Goal: Information Seeking & Learning: Learn about a topic

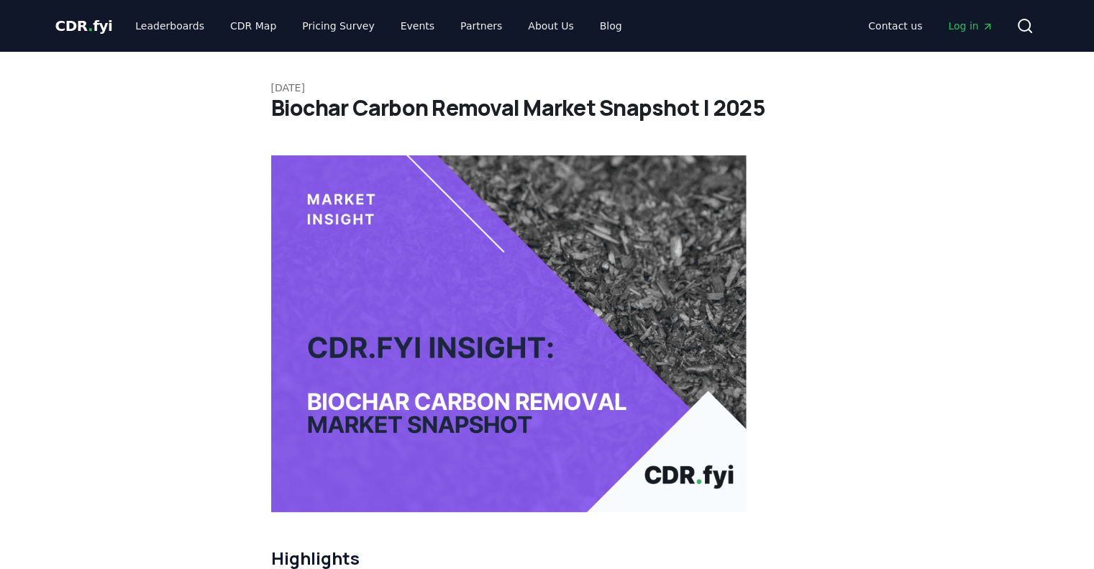
click at [361, 106] on h1 "Biochar Carbon Removal Market Snapshot | 2025" at bounding box center [547, 108] width 552 height 26
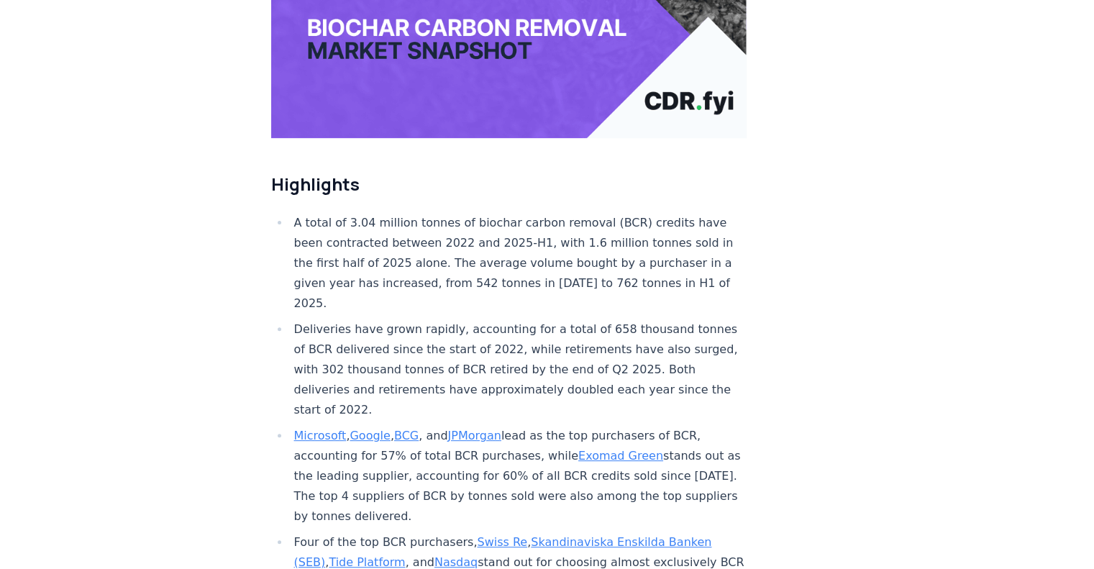
scroll to position [759, 0]
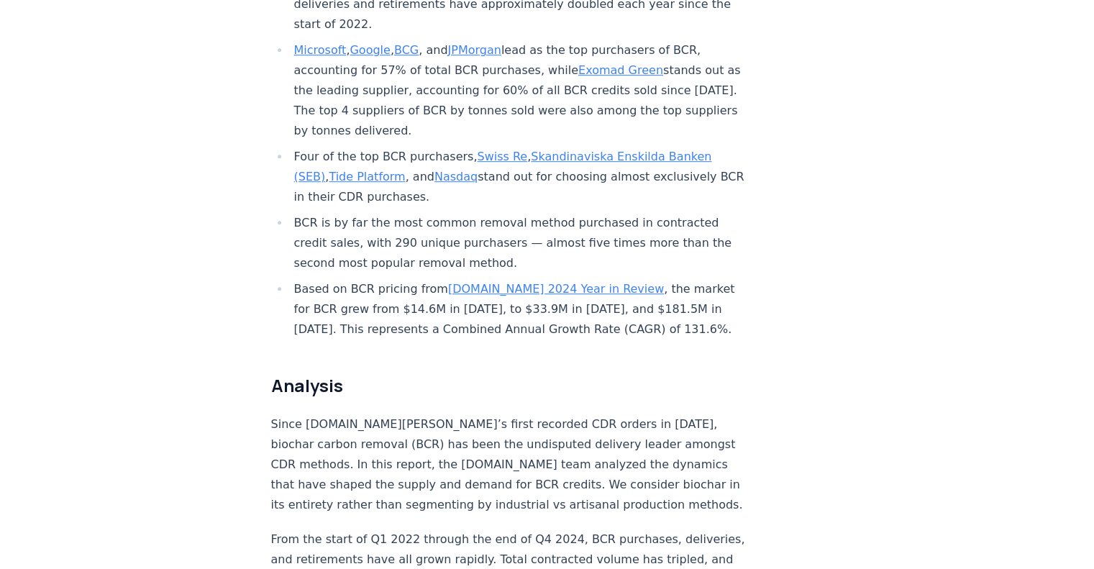
click at [657, 374] on h2 "Analysis" at bounding box center [509, 385] width 476 height 23
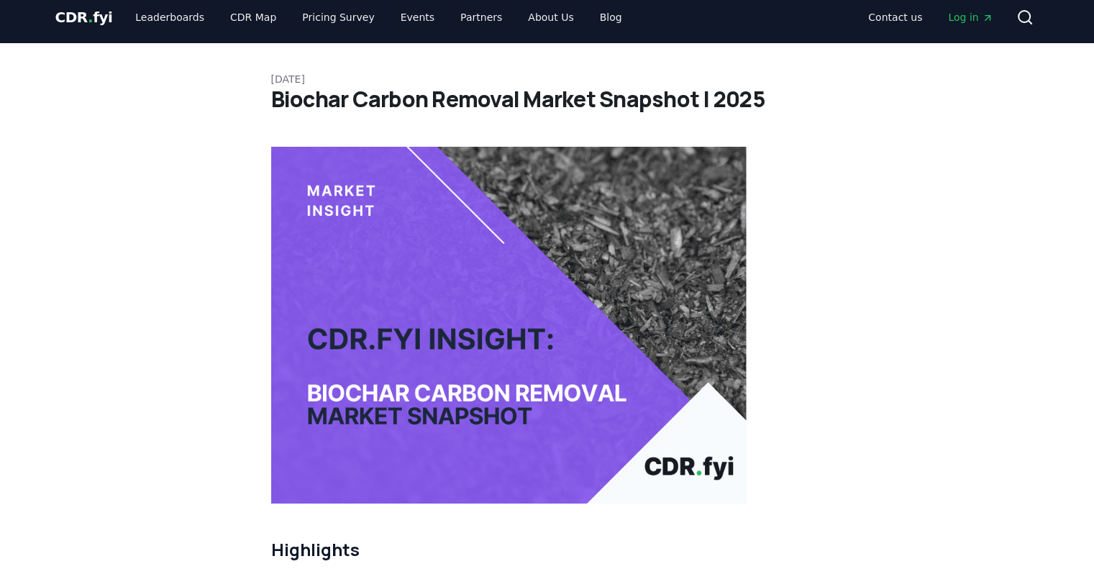
scroll to position [0, 0]
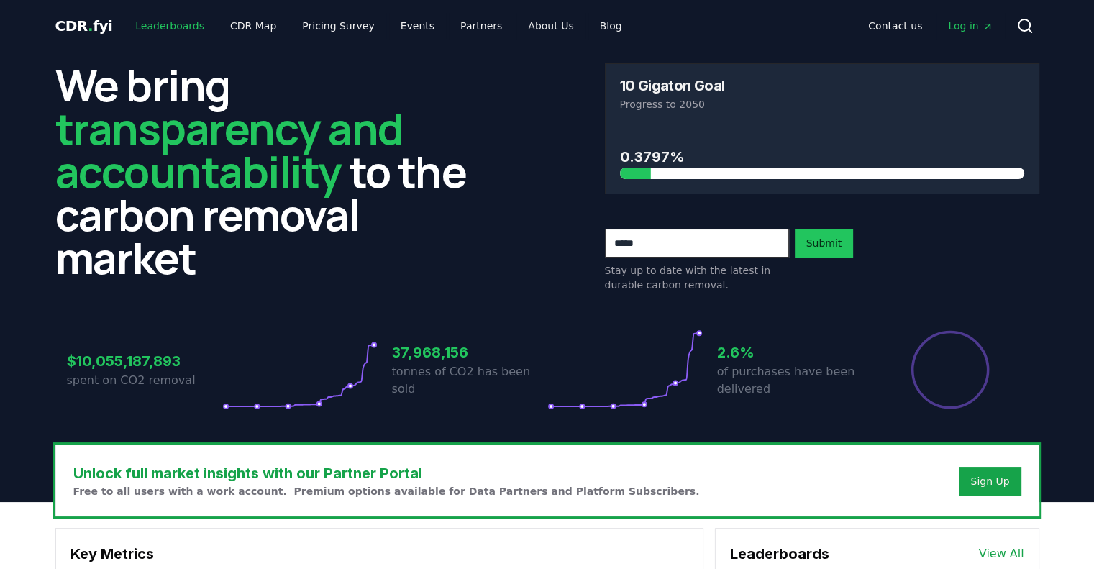
click at [163, 25] on link "Leaderboards" at bounding box center [170, 26] width 92 height 26
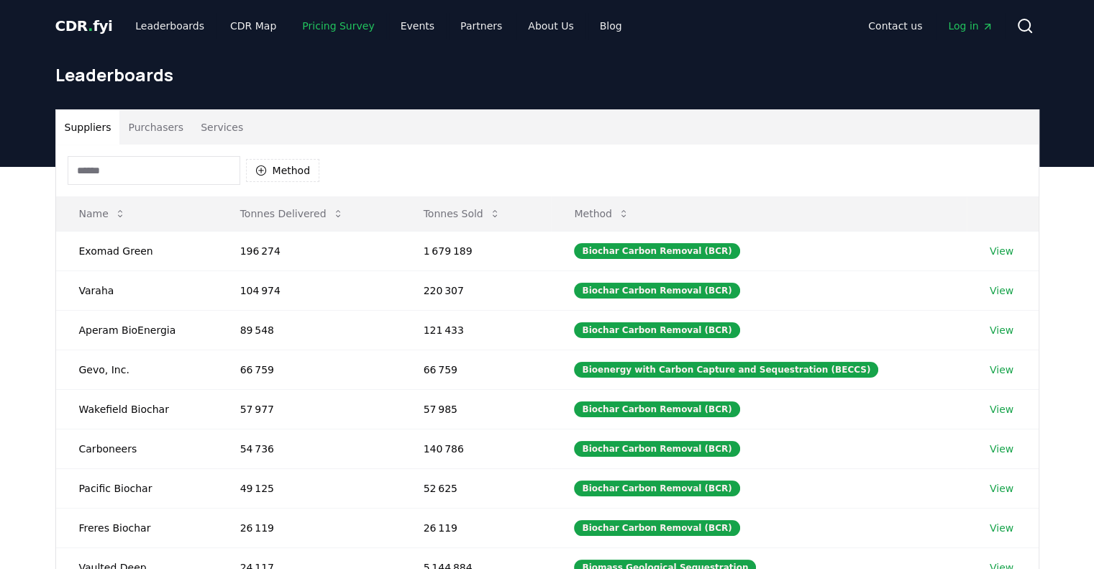
click at [316, 29] on link "Pricing Survey" at bounding box center [338, 26] width 95 height 26
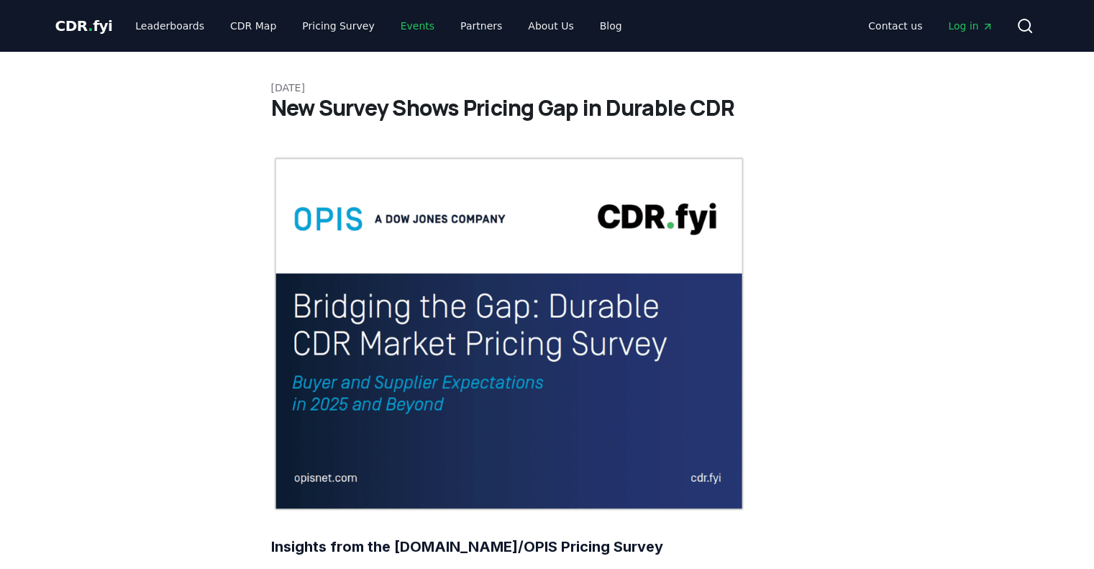
click at [409, 27] on link "Events" at bounding box center [417, 26] width 57 height 26
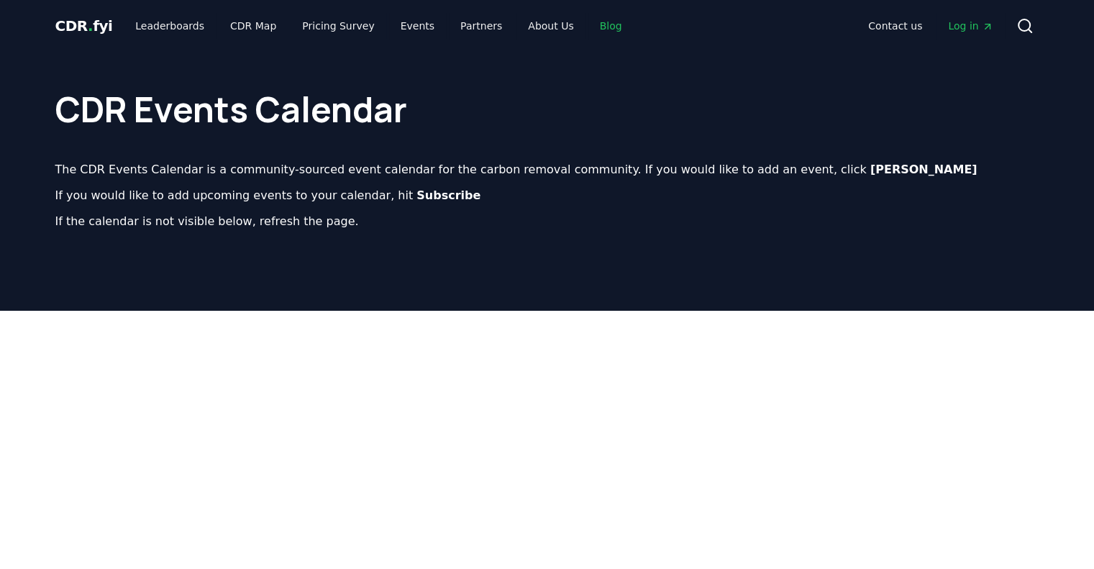
click at [588, 22] on link "Blog" at bounding box center [610, 26] width 45 height 26
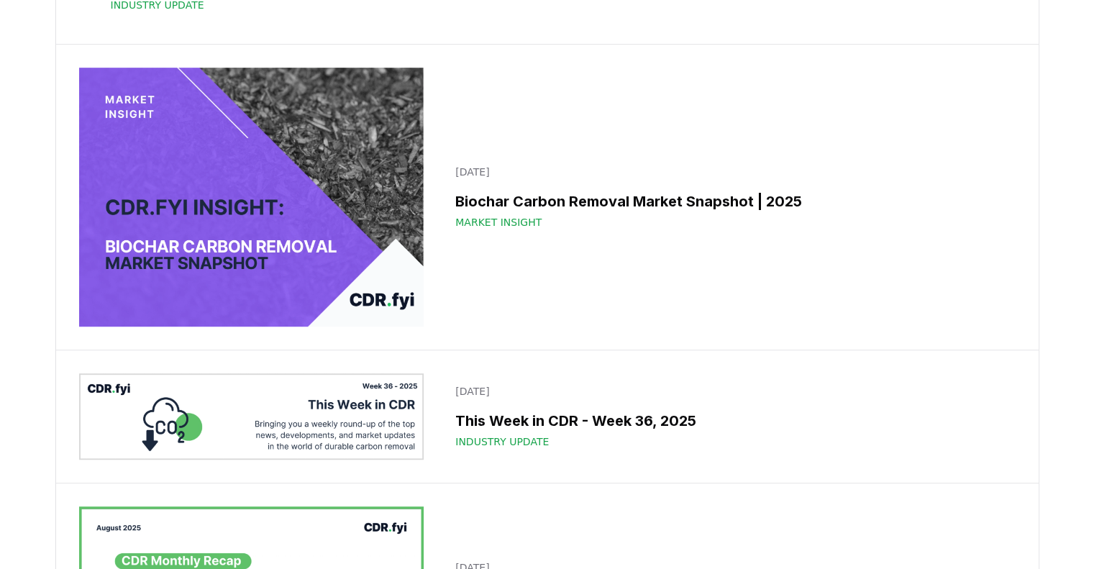
scroll to position [863, 0]
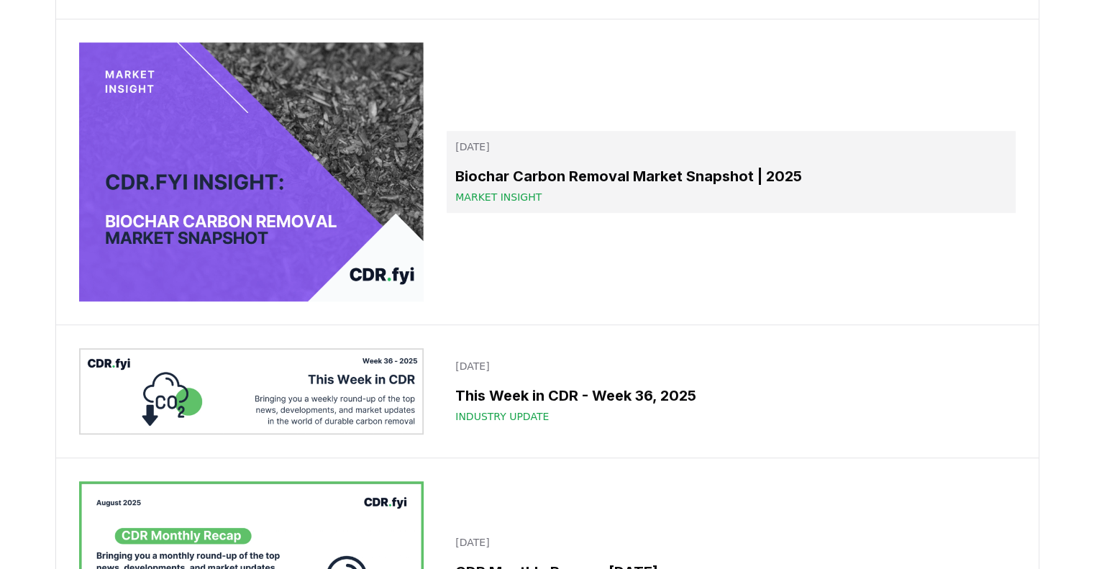
click at [654, 187] on h3 "Biochar Carbon Removal Market Snapshot | 2025" at bounding box center [730, 176] width 551 height 22
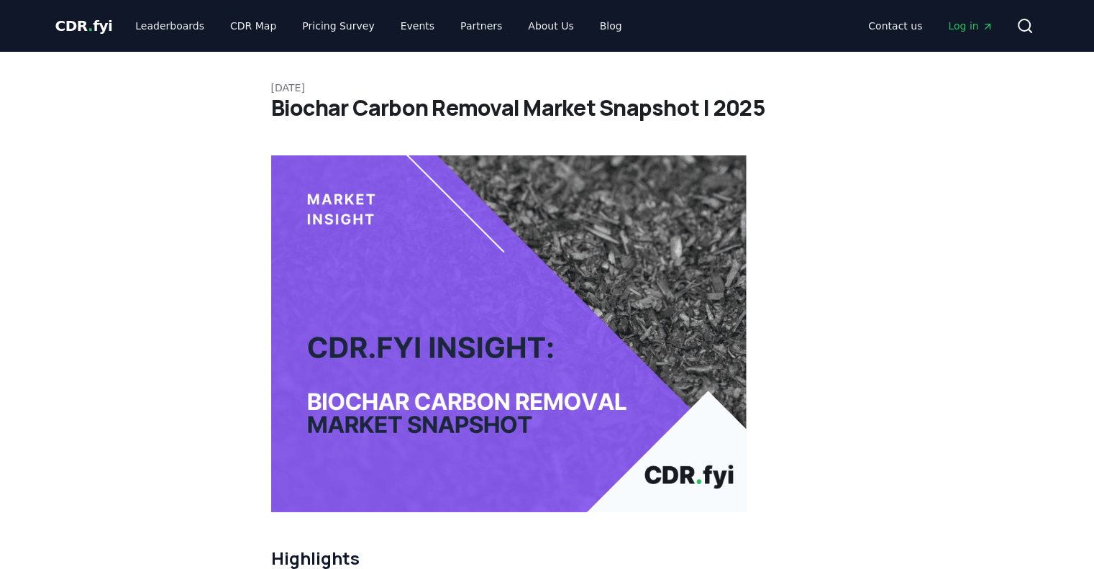
scroll to position [144, 0]
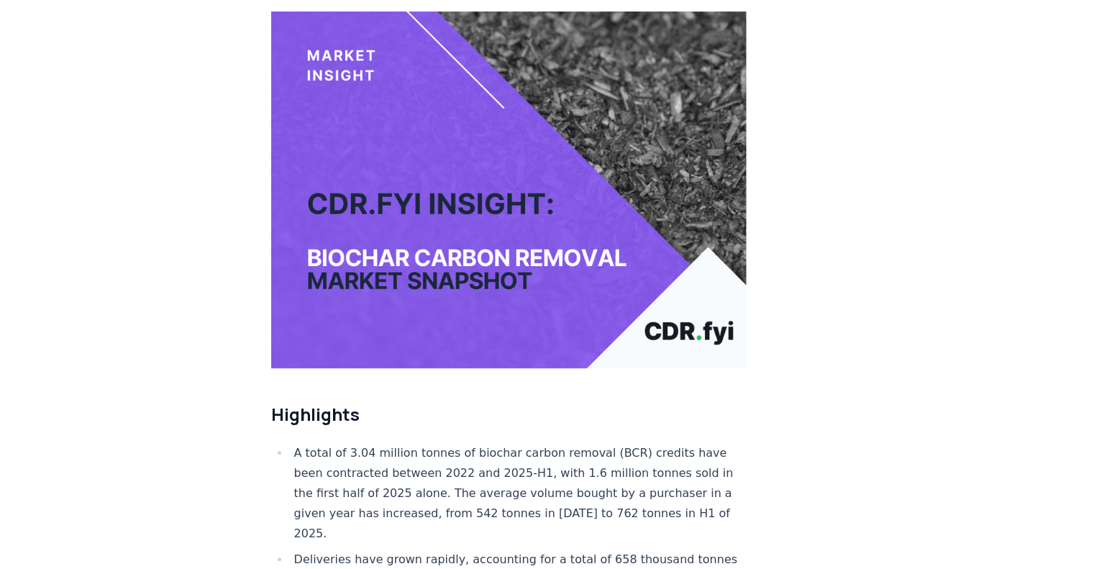
click at [538, 479] on li "A total of 3.04 million tonnes of biochar carbon removal (BCR) credits have bee…" at bounding box center [518, 493] width 457 height 101
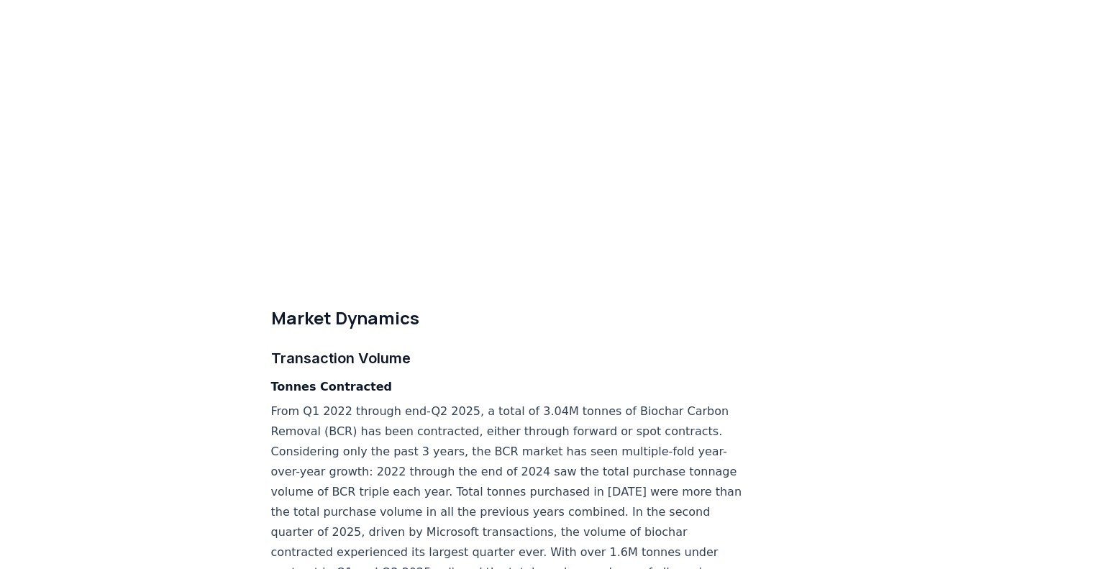
scroll to position [2733, 0]
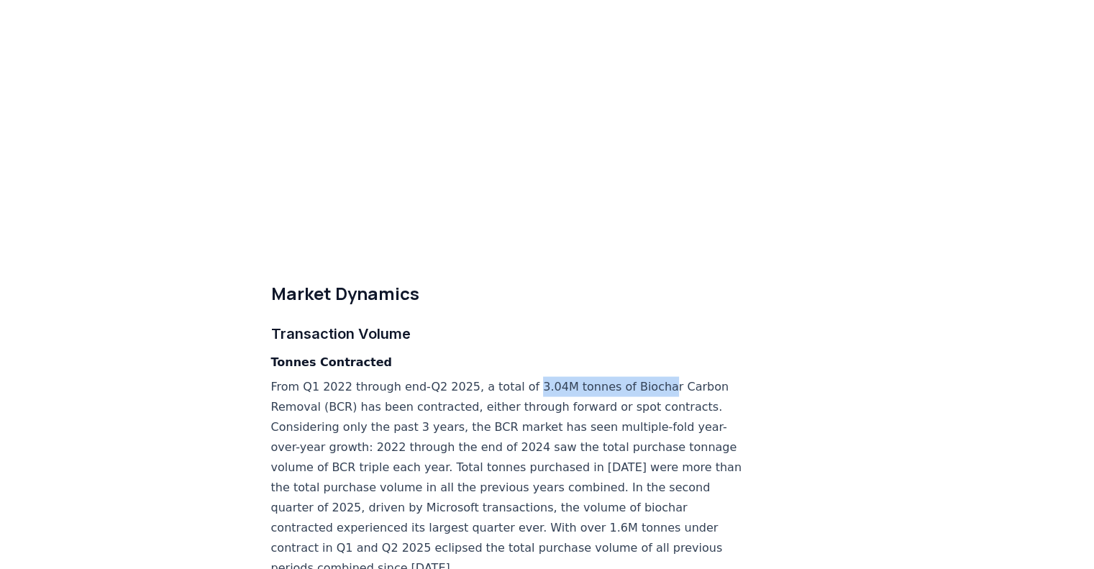
drag, startPoint x: 518, startPoint y: 360, endPoint x: 643, endPoint y: 359, distance: 125.1
click at [643, 376] on p "From Q1 2022 through end-Q2 2025, a total of 3.04M tonnes of Biochar Carbon Rem…" at bounding box center [509, 476] width 476 height 201
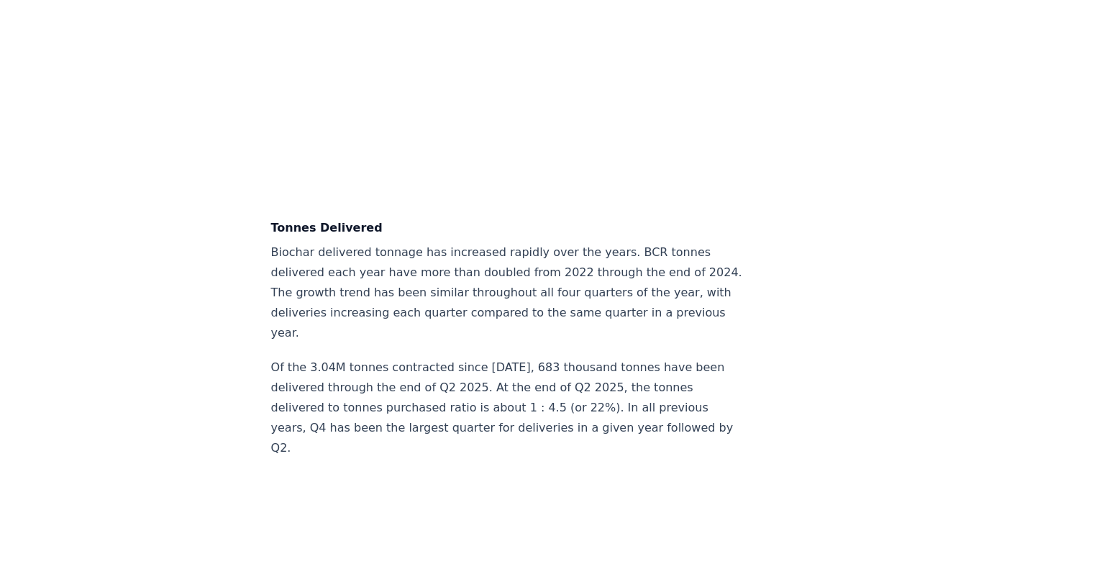
scroll to position [3668, 0]
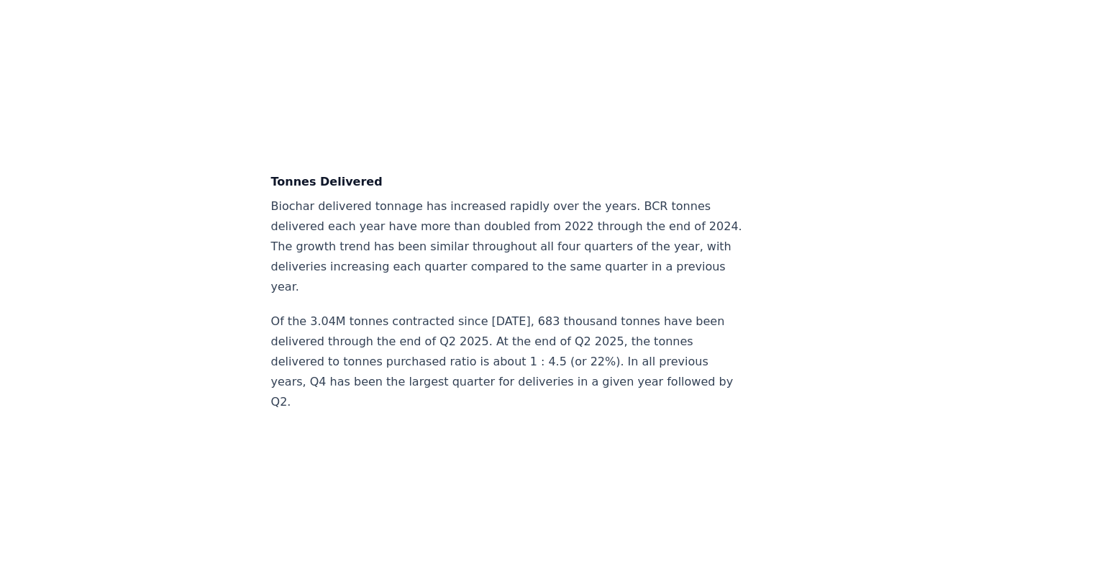
click at [517, 251] on p "Biochar delivered tonnage has increased rapidly over the years. BCR tonnes deli…" at bounding box center [509, 246] width 476 height 101
click at [539, 316] on p "Of the 3.04M tonnes contracted since [DATE], 683 thousand tonnes have been deli…" at bounding box center [509, 361] width 476 height 101
click at [503, 314] on p "Of the 3.04M tonnes contracted since [DATE], 683 thousand tonnes have been deli…" at bounding box center [509, 361] width 476 height 101
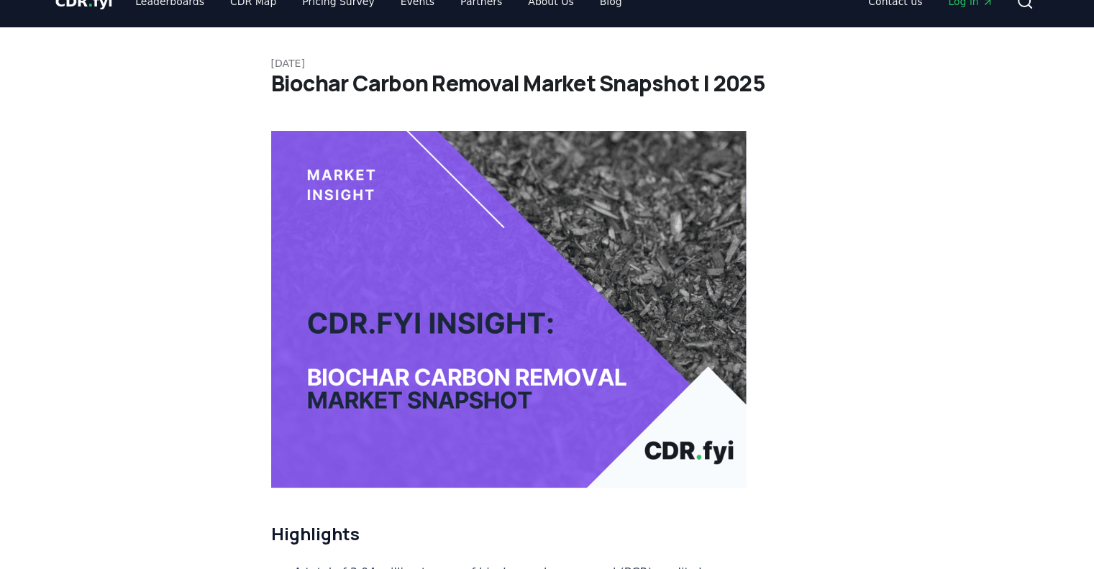
scroll to position [0, 0]
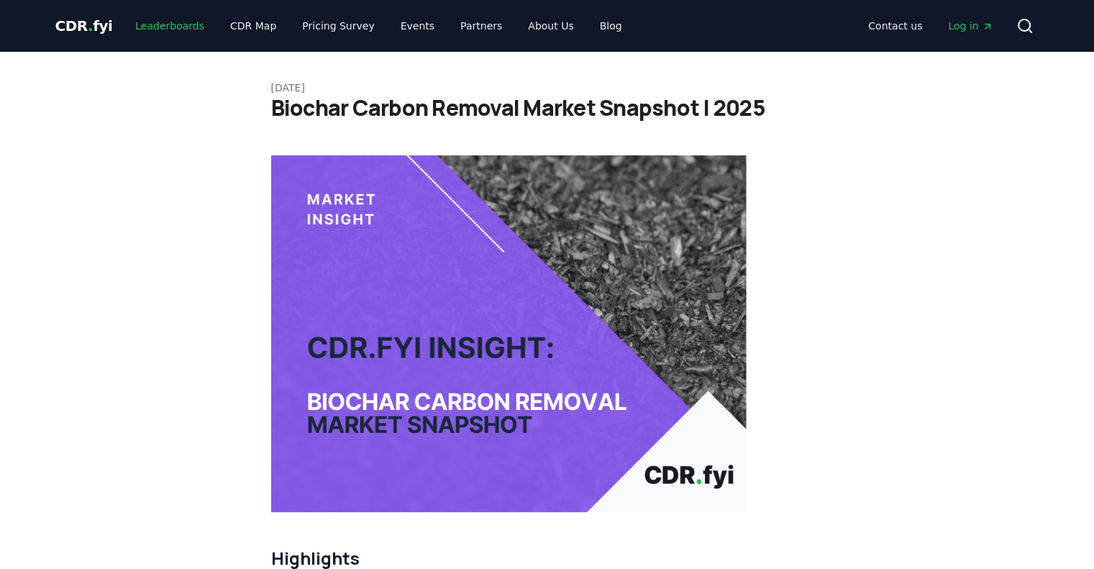
click at [150, 20] on link "Leaderboards" at bounding box center [170, 26] width 92 height 26
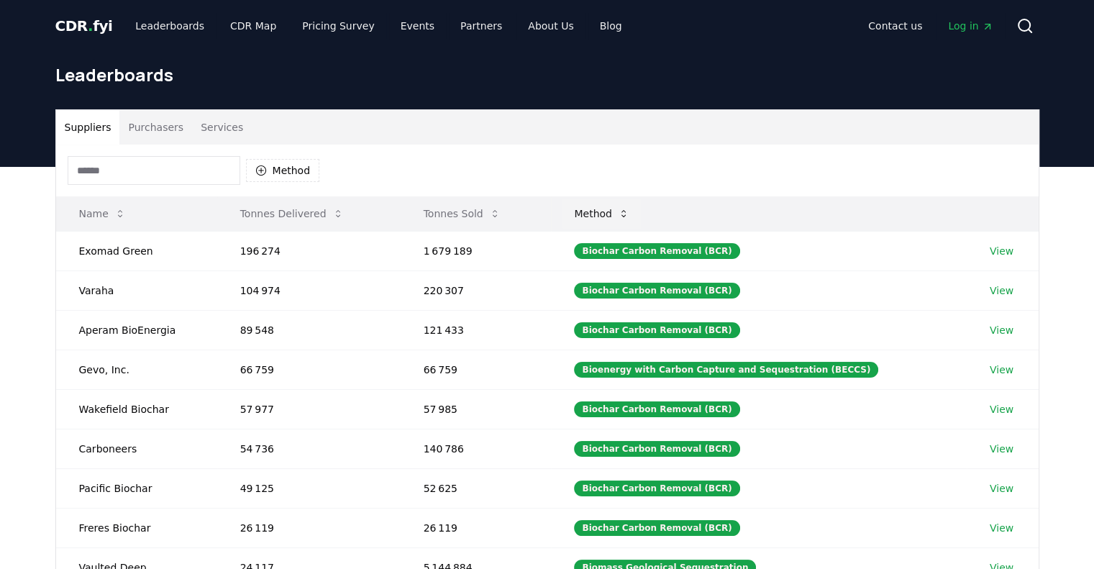
click at [615, 215] on button "Method" at bounding box center [601, 213] width 78 height 29
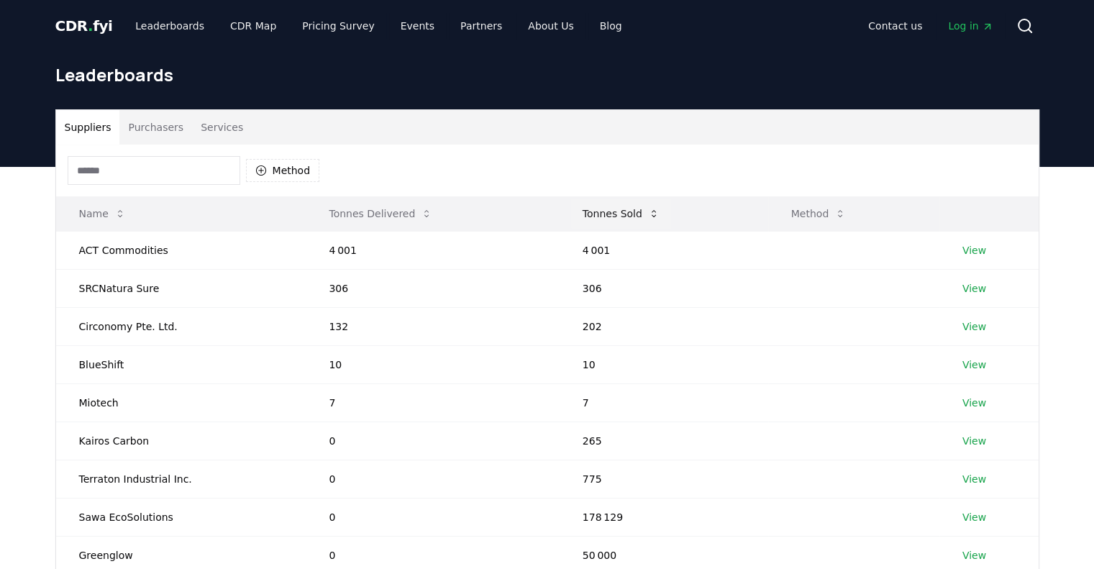
click at [626, 214] on button "Tonnes Sold" at bounding box center [621, 213] width 100 height 29
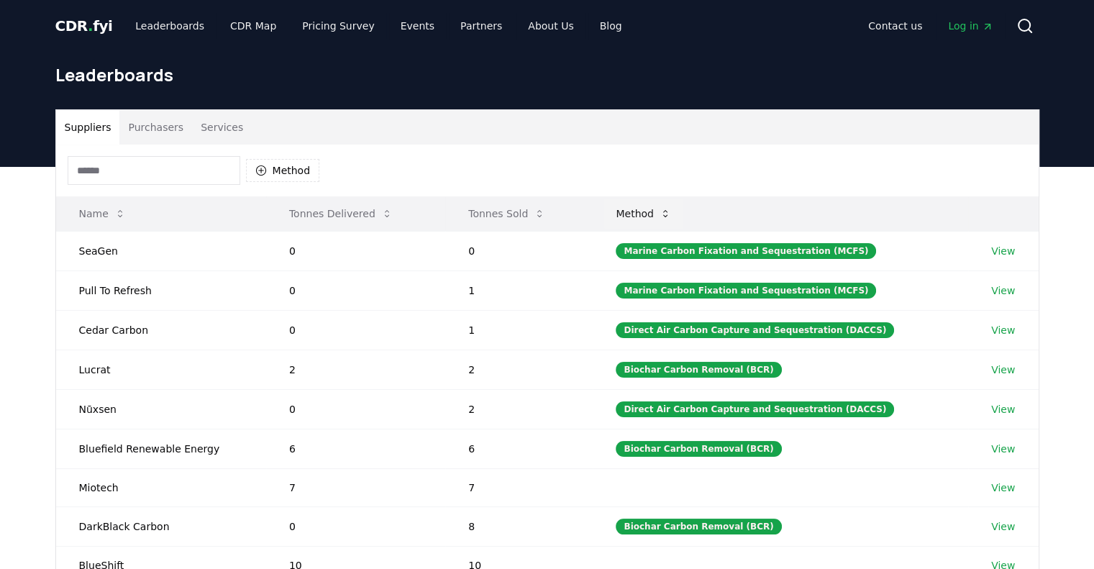
click at [670, 223] on button "Method" at bounding box center [643, 213] width 78 height 29
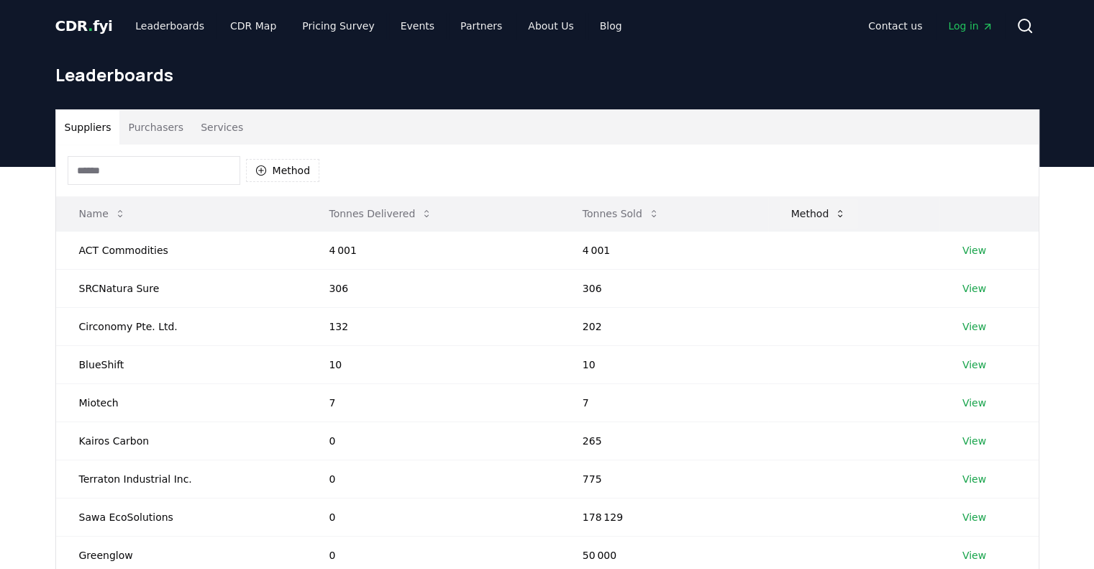
click at [811, 221] on button "Method" at bounding box center [819, 213] width 78 height 29
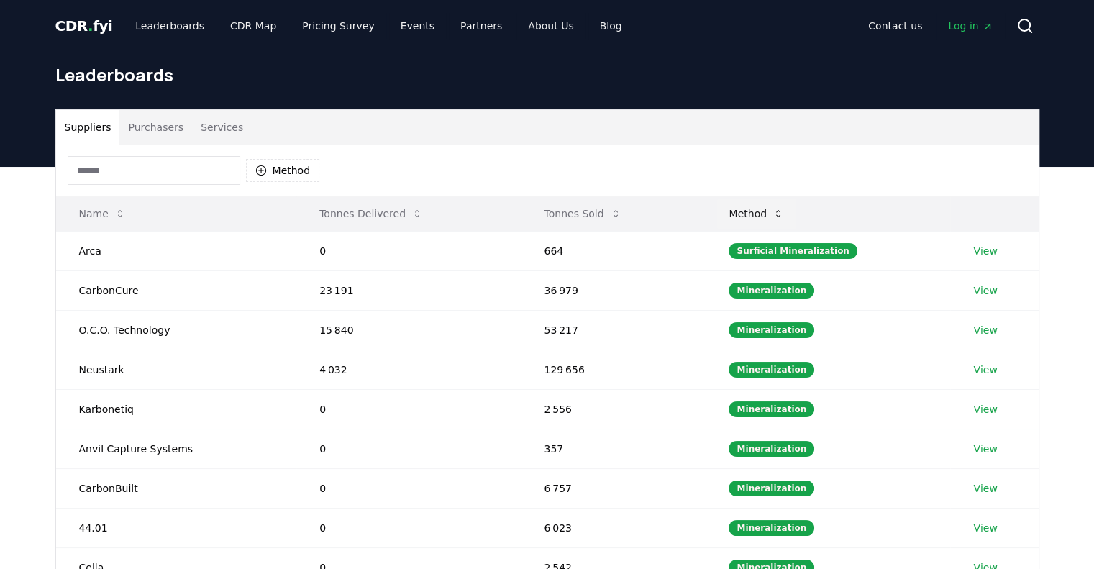
click at [777, 216] on button "Method" at bounding box center [756, 213] width 78 height 29
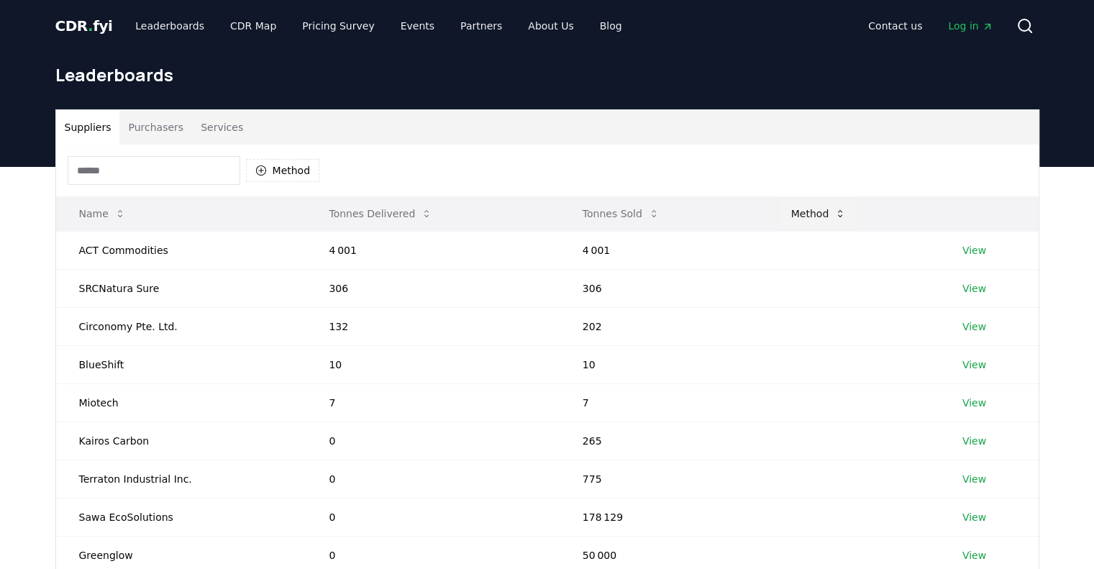
click at [780, 216] on button "Method" at bounding box center [819, 213] width 78 height 29
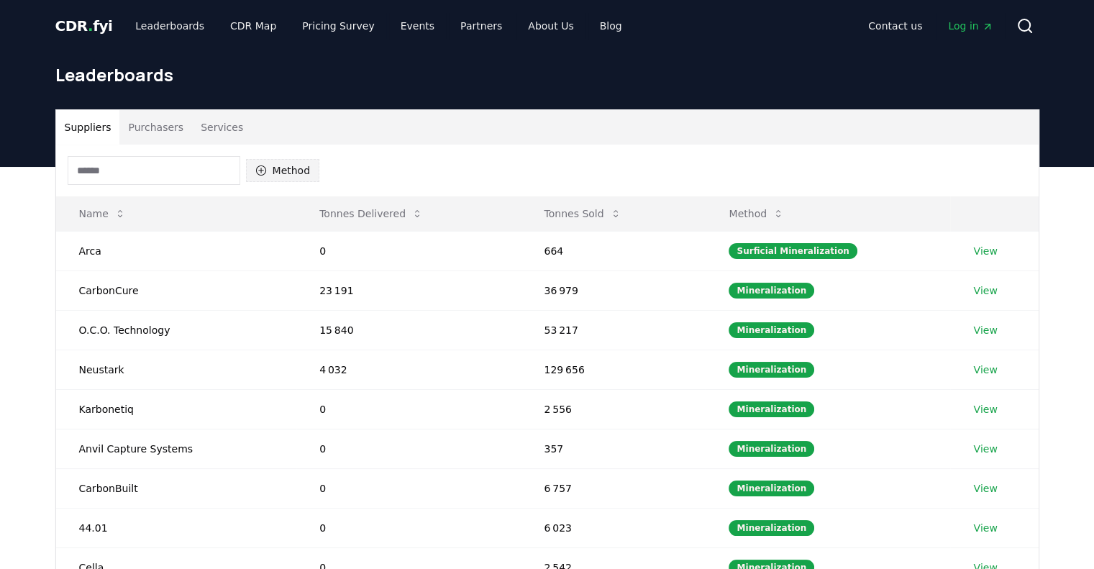
click at [270, 169] on button "Method" at bounding box center [283, 170] width 74 height 23
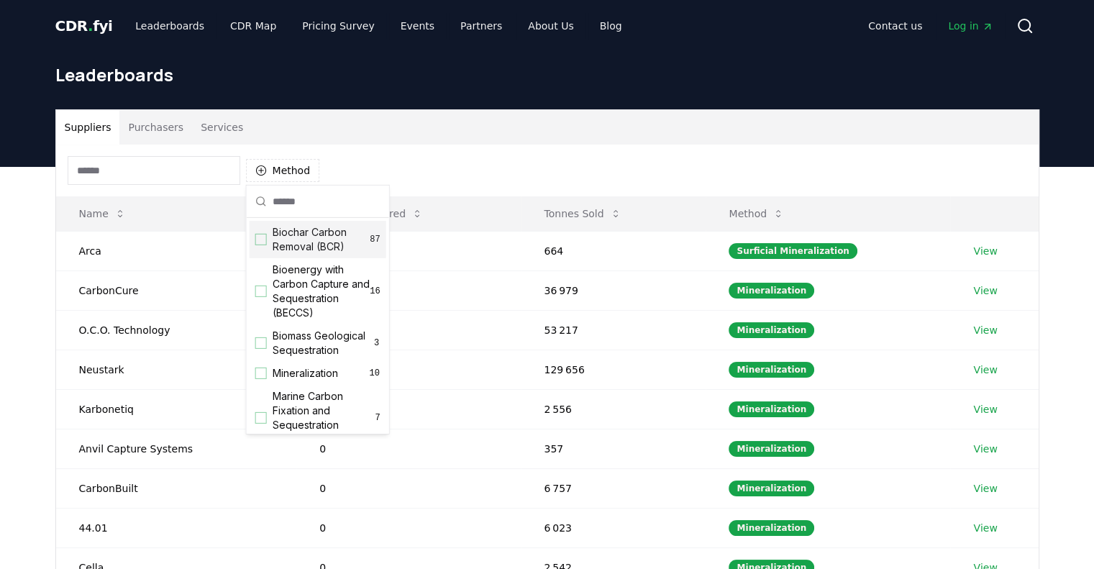
click at [274, 238] on span "Biochar Carbon Removal (BCR)" at bounding box center [322, 239] width 98 height 29
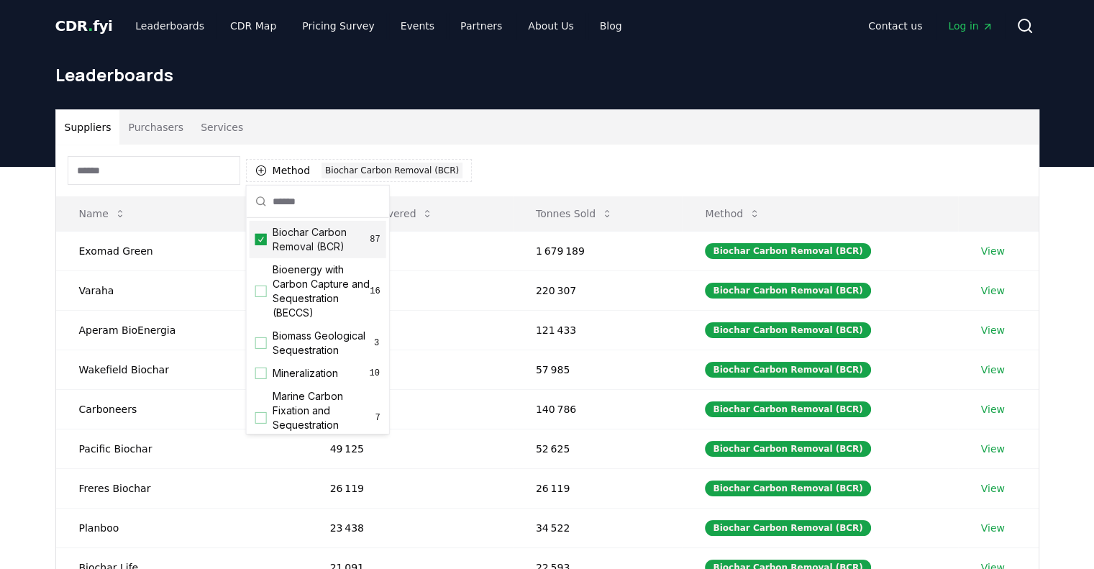
click at [623, 146] on div "Method 1 Biochar Carbon Removal (BCR)" at bounding box center [547, 171] width 982 height 52
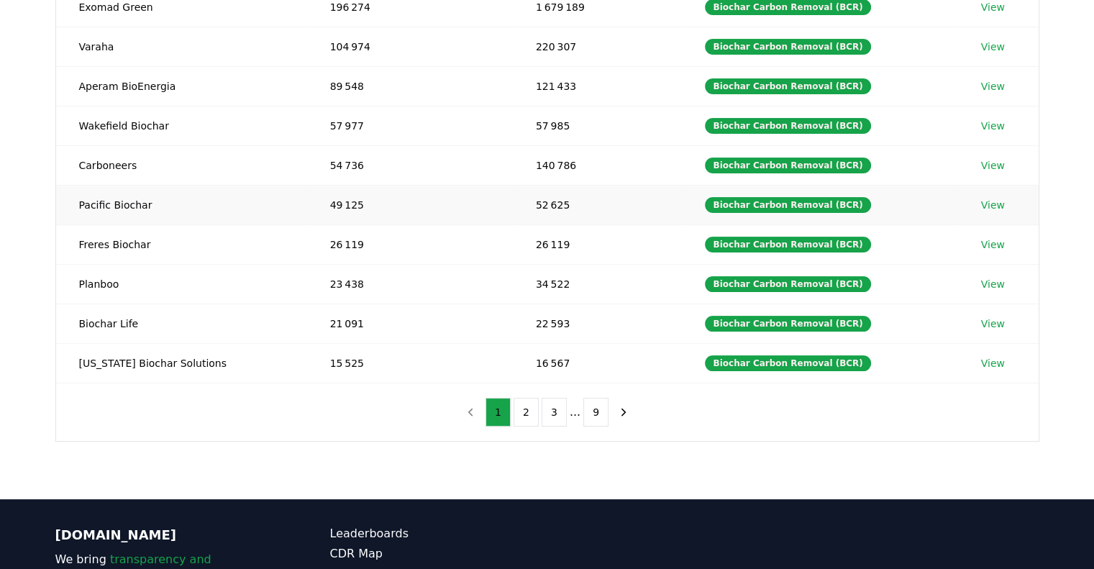
scroll to position [402, 0]
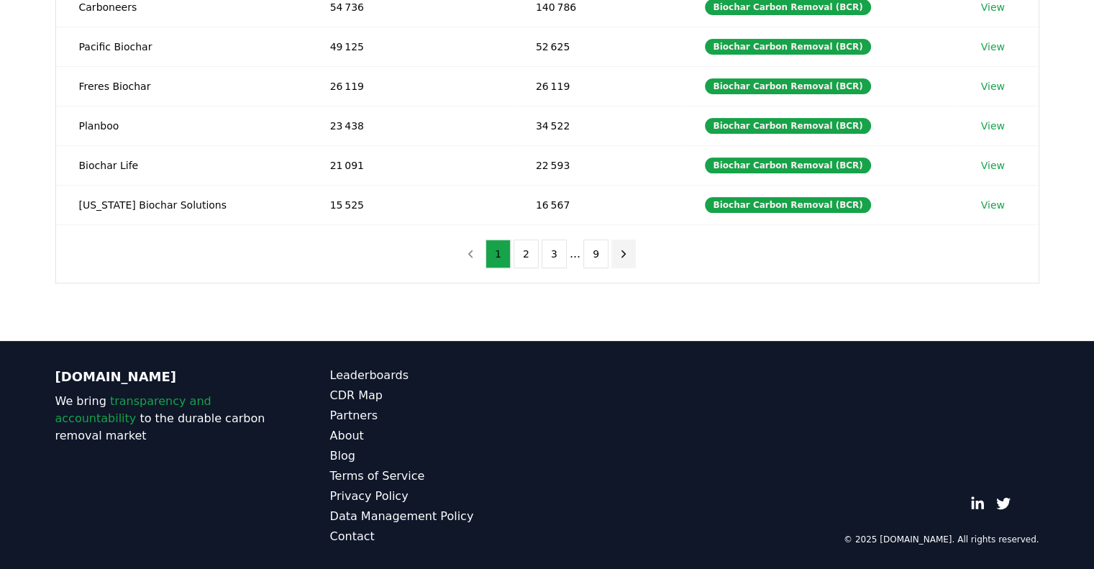
click at [622, 251] on icon "next page" at bounding box center [624, 253] width 4 height 6
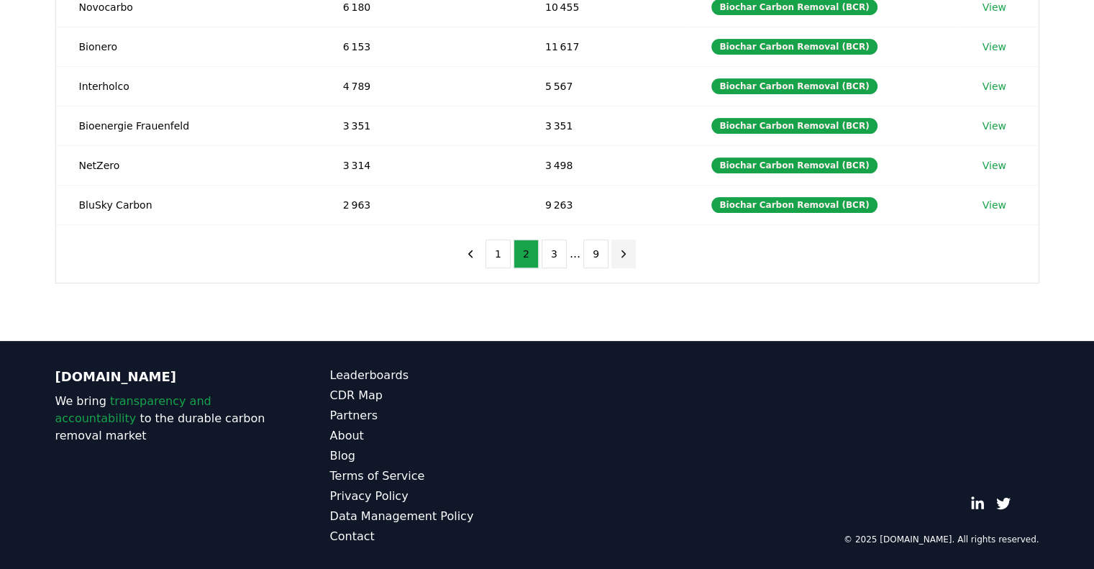
click at [622, 251] on icon "next page" at bounding box center [624, 253] width 4 height 6
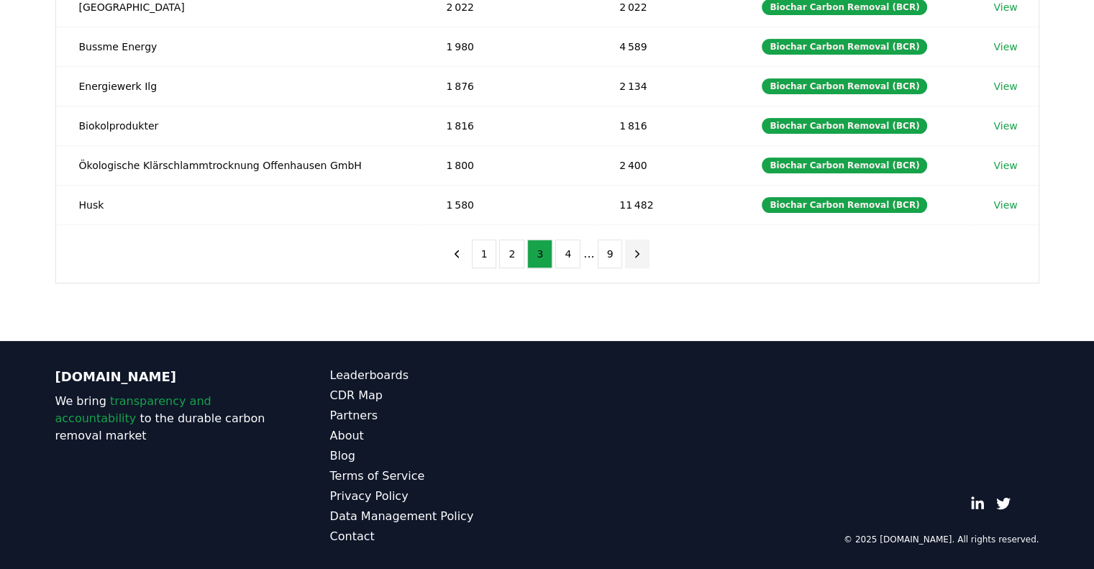
click at [619, 251] on nav "1 2 3 4 ... 9" at bounding box center [547, 253] width 206 height 29
click at [637, 247] on icon "next page" at bounding box center [637, 253] width 13 height 13
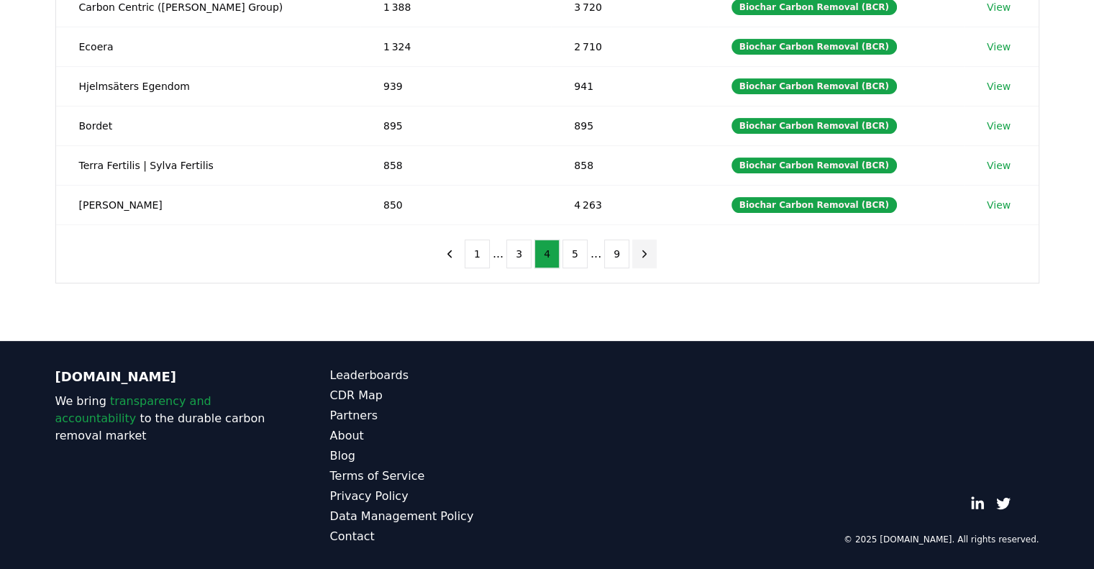
click at [638, 247] on icon "next page" at bounding box center [644, 253] width 13 height 13
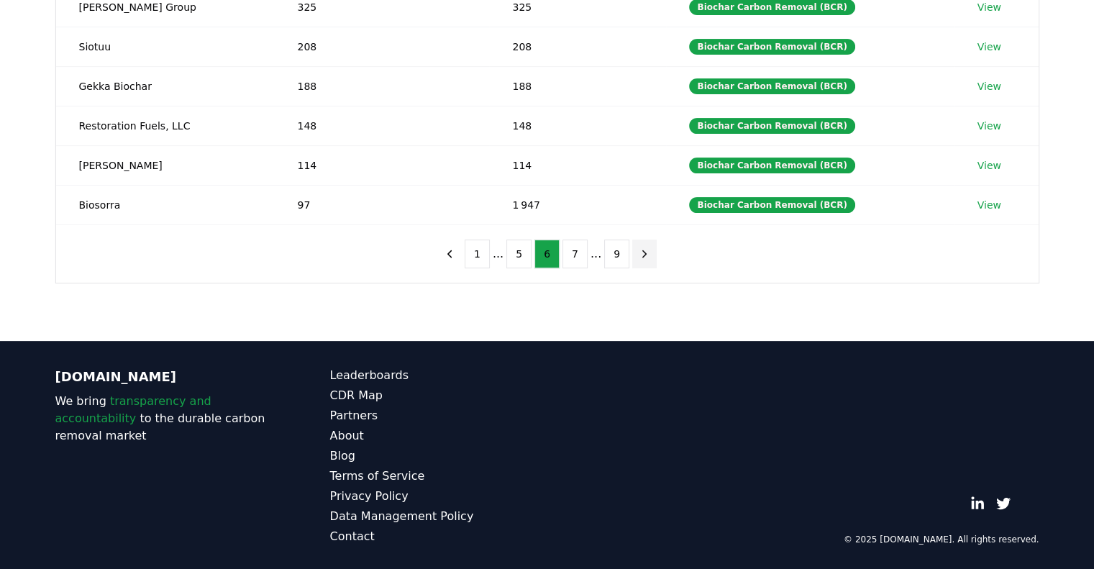
click at [638, 247] on icon "next page" at bounding box center [644, 253] width 13 height 13
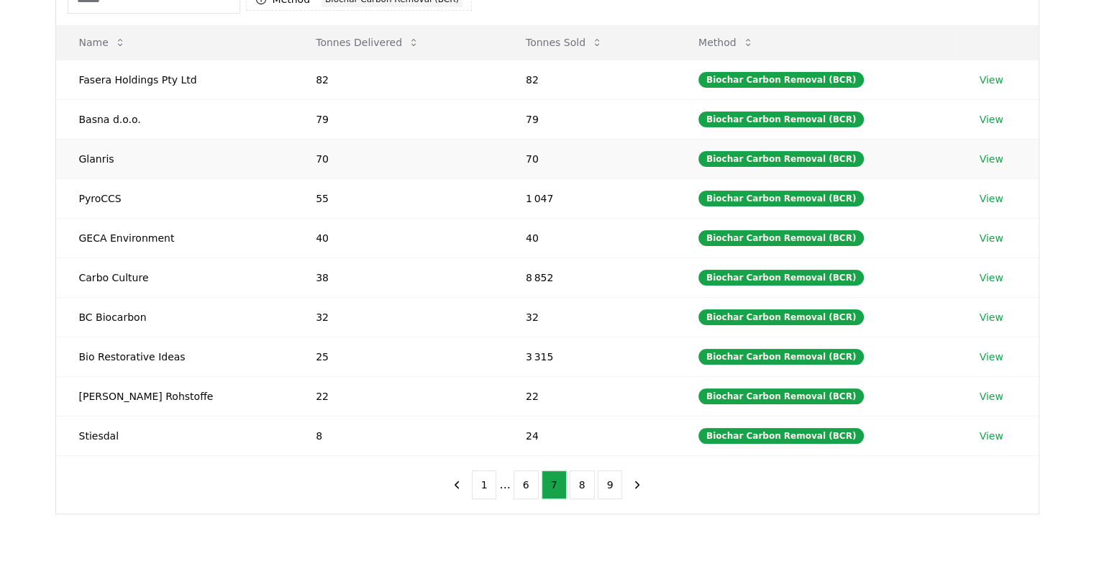
scroll to position [0, 0]
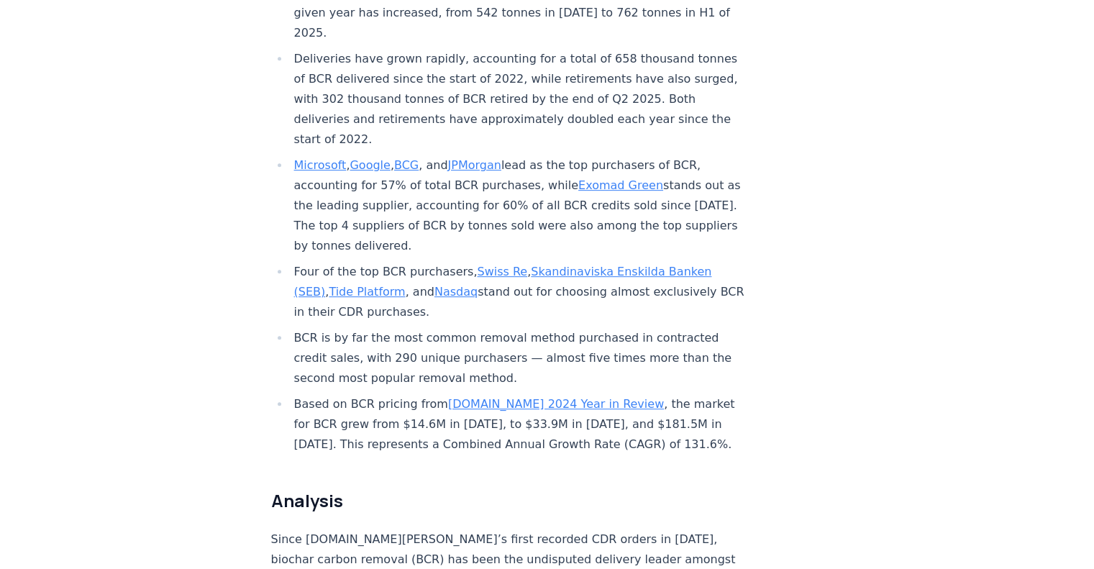
scroll to position [647, 0]
